Goal: Obtain resource: Download file/media

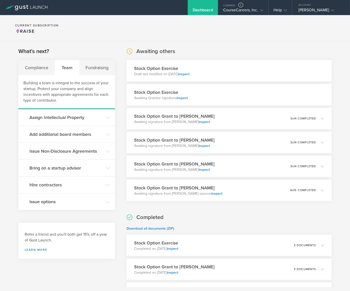
scroll to position [126, 0]
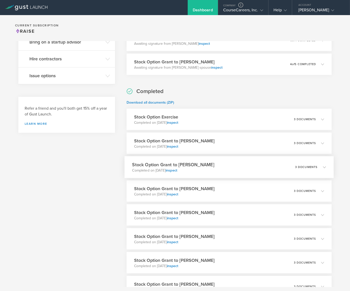
click at [242, 160] on div "Stock Option Grant to [PERSON_NAME] Completed on [DATE] inspect 3 documents" at bounding box center [229, 167] width 209 height 22
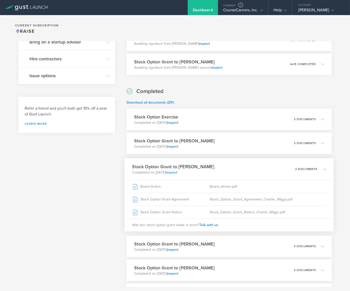
click at [177, 172] on link "inspect" at bounding box center [172, 173] width 12 height 4
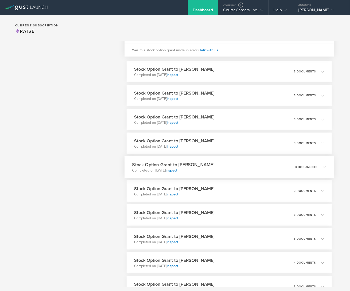
click at [232, 168] on div "Stock Option Grant to [PERSON_NAME] Completed on [DATE] inspect 3 documents" at bounding box center [229, 167] width 209 height 22
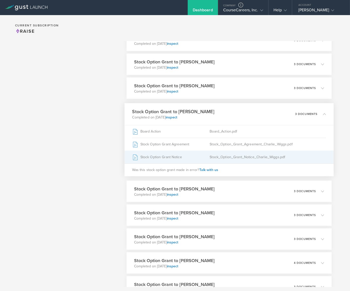
click at [170, 157] on div "Stock Option Grant Notice" at bounding box center [172, 157] width 78 height 13
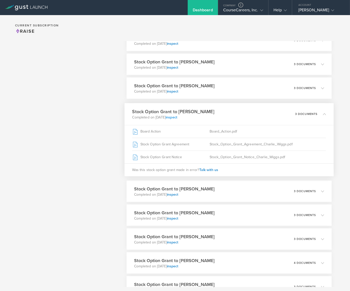
click at [177, 119] on link "inspect" at bounding box center [172, 117] width 12 height 4
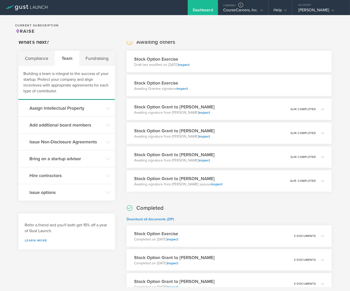
scroll to position [0, 0]
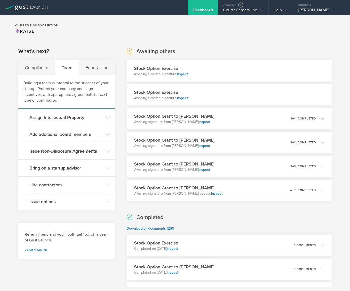
click at [236, 98] on div "Stock Option Exercise Awaiting Grantee signature inspect" at bounding box center [229, 94] width 205 height 21
click at [182, 99] on link "inspect" at bounding box center [182, 98] width 11 height 4
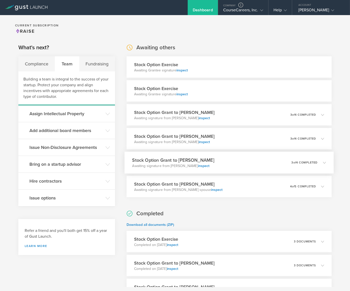
scroll to position [8, 0]
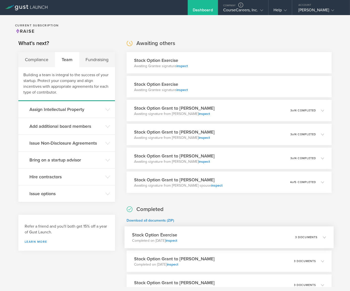
click at [232, 233] on div "Stock Option Exercise Completed on Aug 21, 2025 inspect 3 documents" at bounding box center [229, 238] width 209 height 22
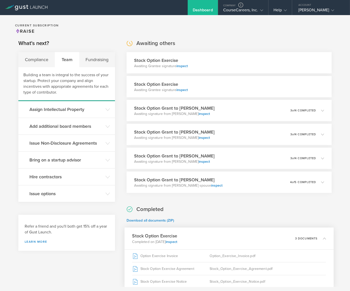
scroll to position [54, 0]
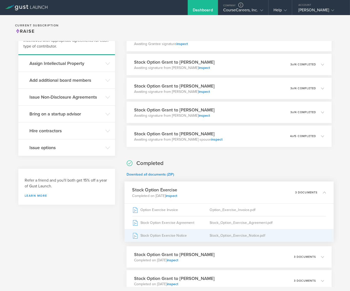
click at [181, 237] on div "Stock Option Exercise Notice" at bounding box center [172, 235] width 78 height 13
